Goal: Task Accomplishment & Management: Manage account settings

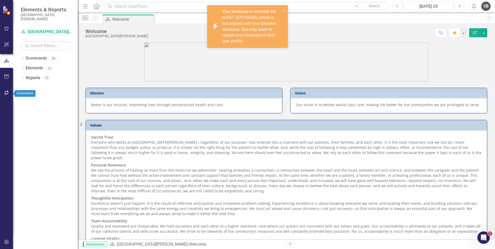
click at [5, 94] on icon "button" at bounding box center [6, 93] width 4 height 4
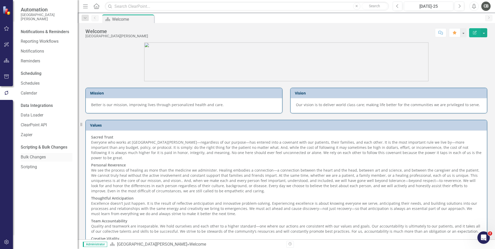
click at [38, 156] on link "Bulk Changes" at bounding box center [47, 157] width 52 height 6
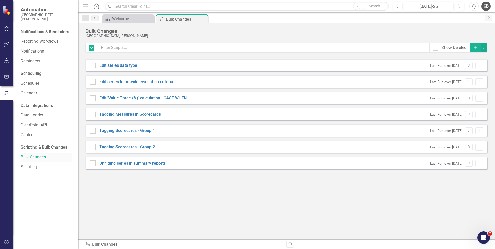
checkbox input "false"
click at [38, 51] on link "Notifications" at bounding box center [47, 51] width 52 height 6
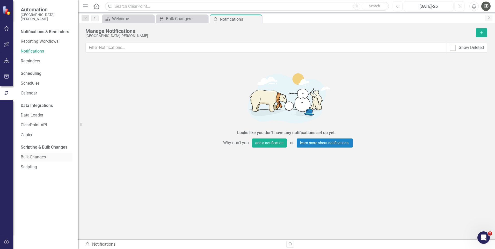
click at [39, 156] on link "Bulk Changes" at bounding box center [47, 157] width 52 height 6
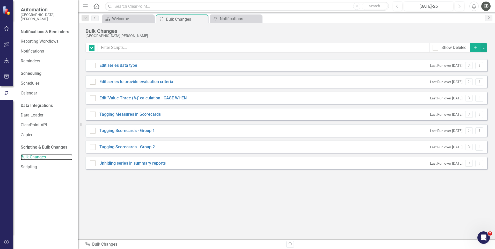
checkbox input "false"
click at [398, 6] on button "Previous" at bounding box center [397, 6] width 10 height 9
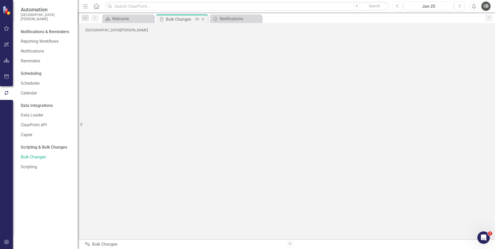
click at [183, 20] on div "Bulk Changes" at bounding box center [180, 19] width 28 height 6
click at [481, 237] on icon "Open Intercom Messenger" at bounding box center [483, 237] width 9 height 9
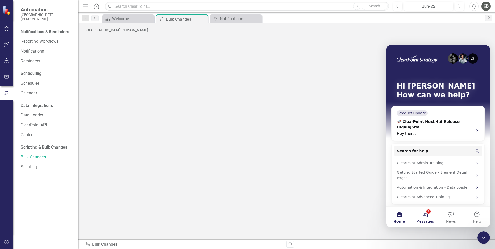
click at [428, 214] on button "2 Messages" at bounding box center [425, 216] width 26 height 21
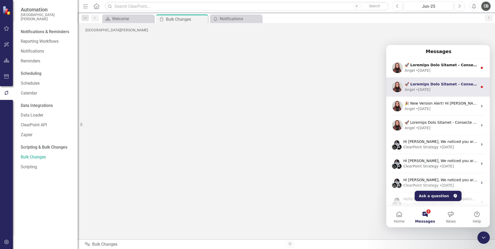
click at [446, 89] on div "Angel • [DATE]" at bounding box center [440, 89] width 73 height 5
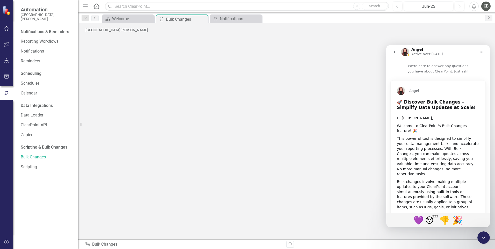
scroll to position [161, 0]
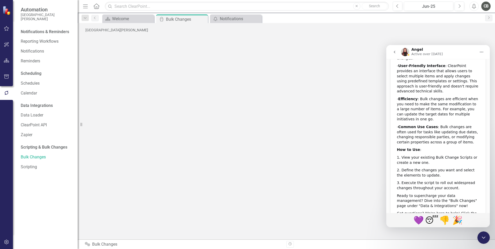
click at [394, 53] on icon "go back" at bounding box center [394, 52] width 4 height 4
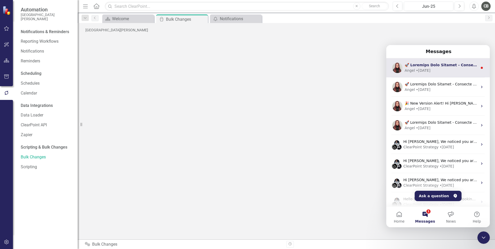
click at [430, 69] on div "• [DATE]" at bounding box center [423, 70] width 14 height 5
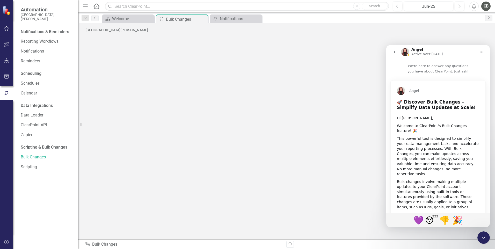
scroll to position [161, 0]
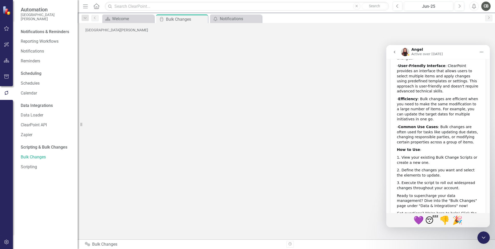
click at [393, 49] on button "go back" at bounding box center [394, 52] width 10 height 10
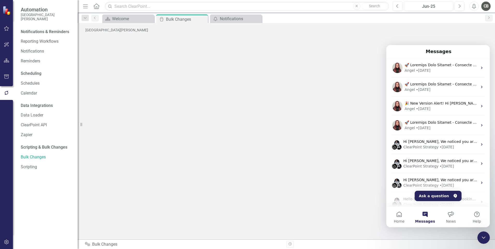
click at [322, 118] on div "[GEOGRAPHIC_DATA][PERSON_NAME] The ClearPoint Data Loader, an-easy to-use autom…" at bounding box center [285, 130] width 401 height 205
click at [485, 236] on icon "Close Intercom Messenger" at bounding box center [483, 237] width 6 height 6
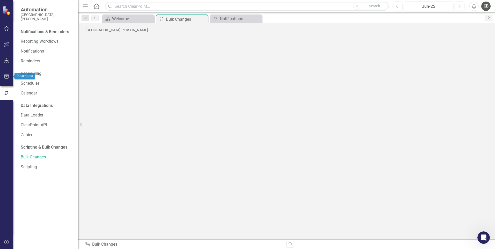
click at [6, 75] on icon "button" at bounding box center [6, 77] width 5 height 4
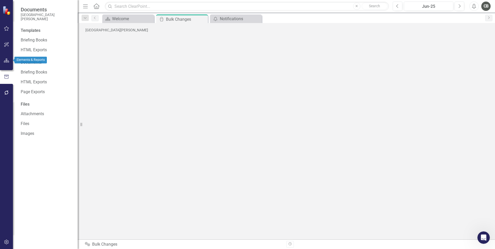
click at [5, 62] on icon "button" at bounding box center [6, 60] width 5 height 4
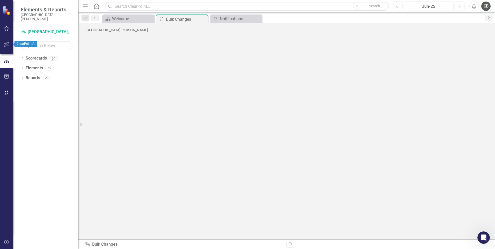
click at [7, 42] on icon "button" at bounding box center [6, 44] width 5 height 4
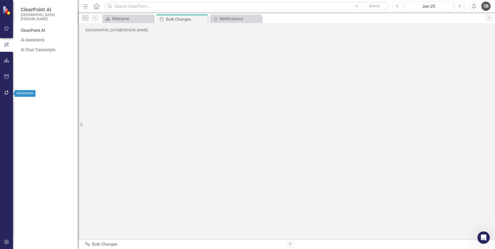
click at [5, 94] on icon "button" at bounding box center [6, 93] width 5 height 4
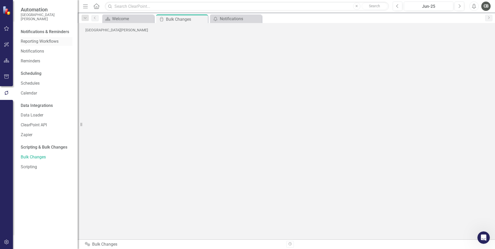
click at [51, 37] on div "Reporting Workflows" at bounding box center [47, 41] width 52 height 9
click at [51, 40] on link "Reporting Workflows" at bounding box center [47, 42] width 52 height 6
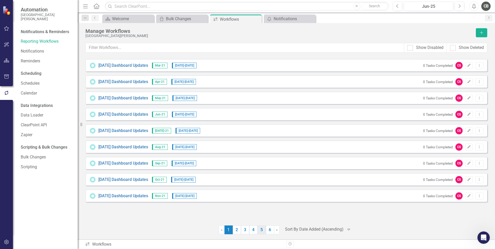
click at [257, 227] on link "5" at bounding box center [261, 229] width 8 height 9
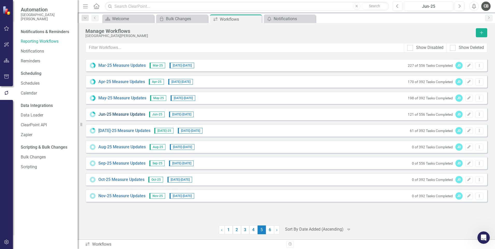
click at [128, 114] on link "Jun-25 Measure Updates" at bounding box center [121, 114] width 47 height 6
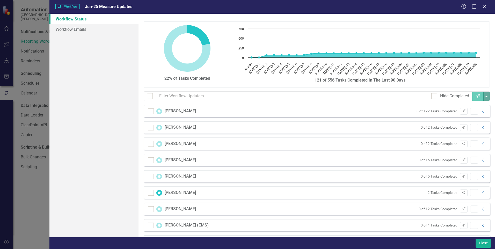
checkbox input "false"
click at [149, 112] on input "checkbox" at bounding box center [149, 109] width 3 height 3
checkbox input "true"
click at [483, 96] on button "button" at bounding box center [486, 96] width 7 height 9
click at [448, 117] on link "Mark Complete Bulk Mark Complete" at bounding box center [459, 118] width 53 height 10
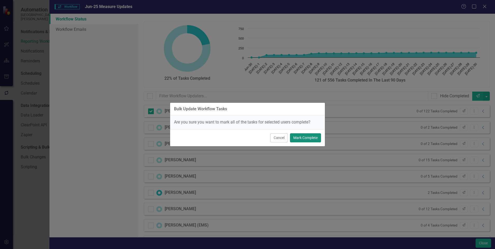
click at [302, 138] on button "Mark Complete" at bounding box center [305, 137] width 31 height 9
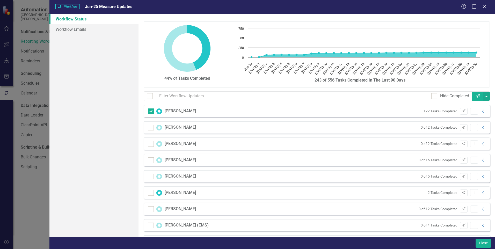
drag, startPoint x: 484, startPoint y: 7, endPoint x: 459, endPoint y: 17, distance: 26.9
click at [484, 7] on icon at bounding box center [484, 6] width 3 height 3
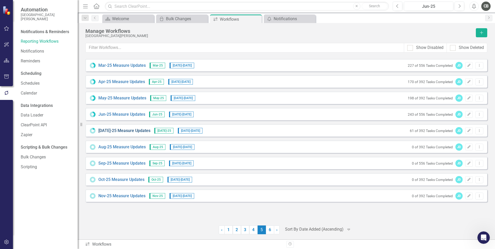
click at [124, 130] on link "[DATE]-25 Measure Updates" at bounding box center [124, 131] width 52 height 6
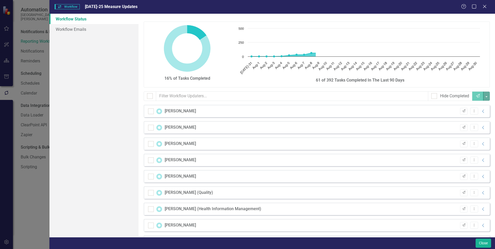
checkbox input "false"
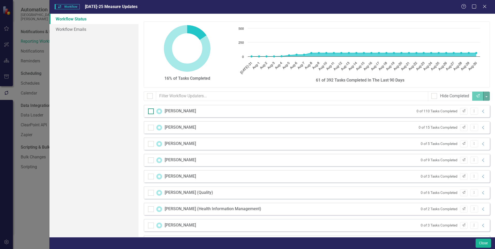
click at [153, 113] on div at bounding box center [151, 111] width 6 height 6
click at [151, 112] on input "checkbox" at bounding box center [149, 109] width 3 height 3
checkbox input "true"
click at [483, 97] on button "button" at bounding box center [486, 96] width 7 height 9
click at [455, 117] on link "Mark Complete Bulk Mark Complete" at bounding box center [459, 118] width 53 height 10
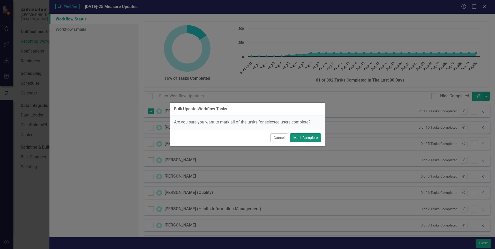
click at [302, 138] on button "Mark Complete" at bounding box center [305, 137] width 31 height 9
